Goal: Browse casually

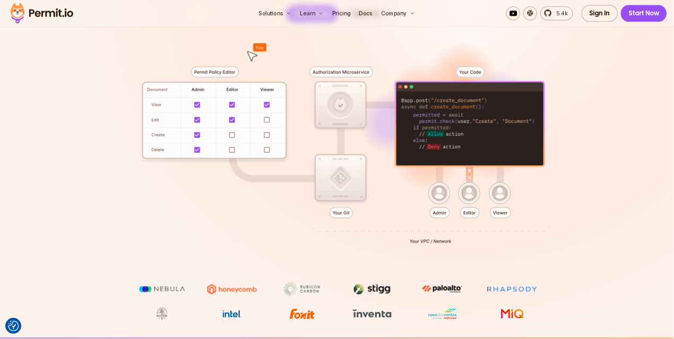
scroll to position [212, 0]
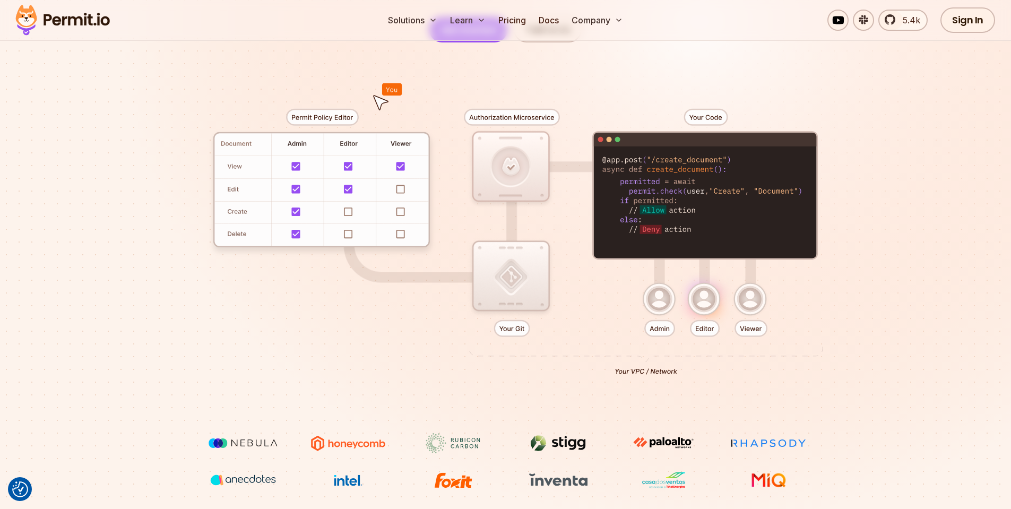
click at [339, 204] on div at bounding box center [505, 237] width 743 height 391
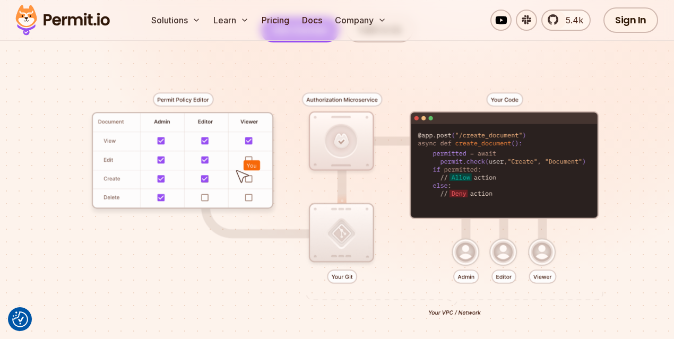
drag, startPoint x: 216, startPoint y: 253, endPoint x: 262, endPoint y: 261, distance: 46.2
click at [262, 261] on div at bounding box center [336, 204] width 623 height 325
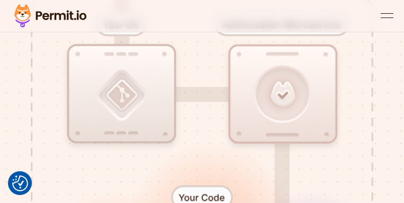
scroll to position [552, 0]
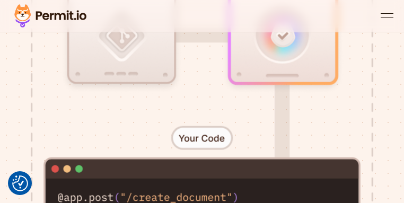
drag, startPoint x: 247, startPoint y: 203, endPoint x: 252, endPoint y: 196, distance: 8.3
click at [247, 202] on div at bounding box center [202, 94] width 404 height 896
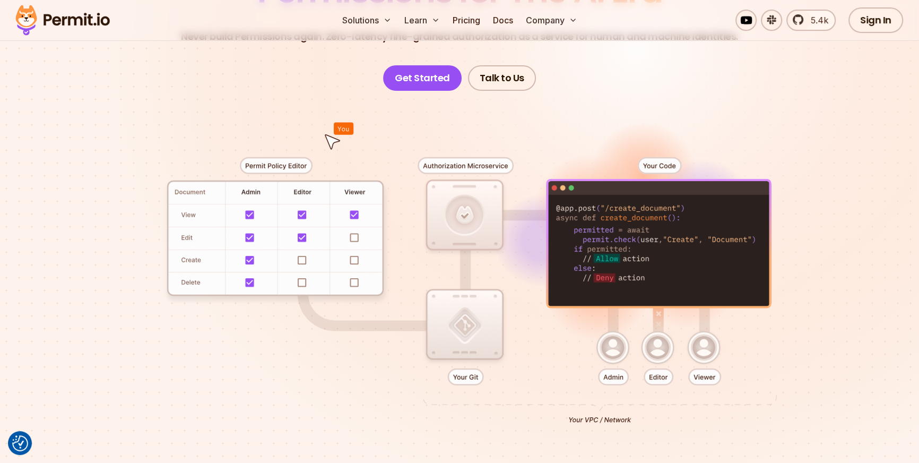
scroll to position [210, 0]
